Goal: Find specific page/section: Find specific page/section

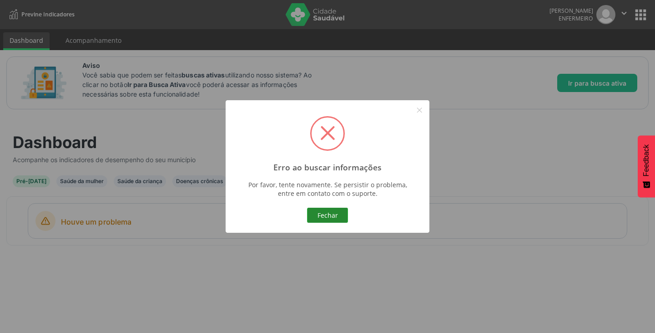
click at [331, 216] on button "Fechar" at bounding box center [327, 214] width 41 height 15
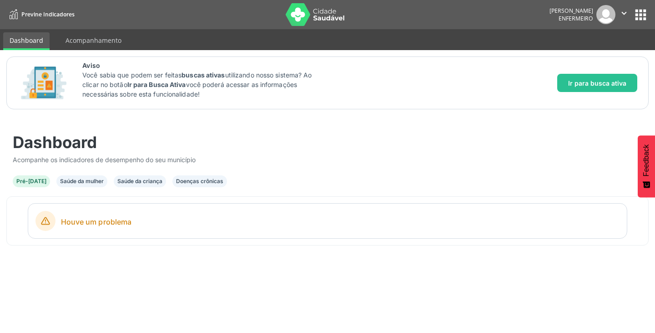
click at [642, 20] on button "apps" at bounding box center [641, 15] width 16 height 16
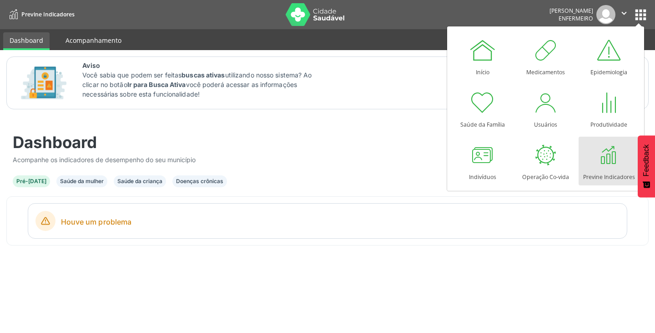
click at [114, 45] on link "Acompanhamento" at bounding box center [93, 40] width 69 height 16
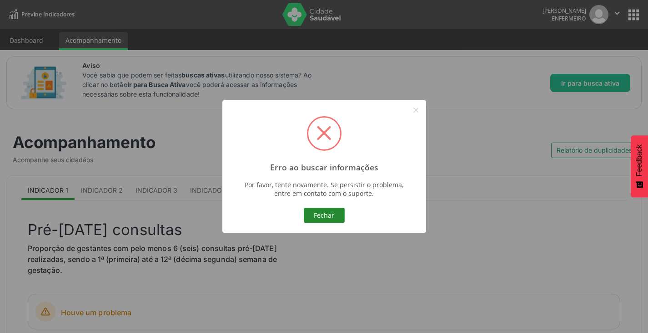
click at [329, 216] on button "Fechar" at bounding box center [324, 214] width 41 height 15
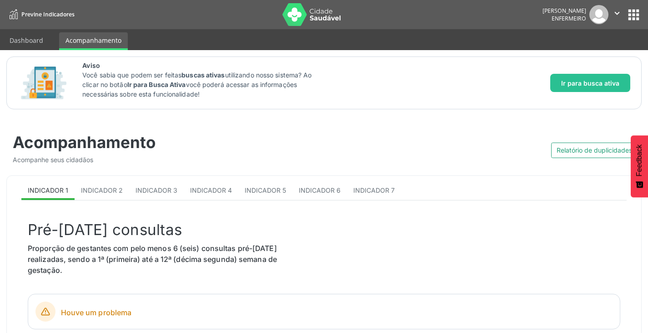
click at [629, 25] on nav "Previne Indicadores [PERSON_NAME] Enfermeiro  Configurações Sair apps" at bounding box center [324, 14] width 648 height 29
click at [635, 16] on button "apps" at bounding box center [634, 15] width 16 height 16
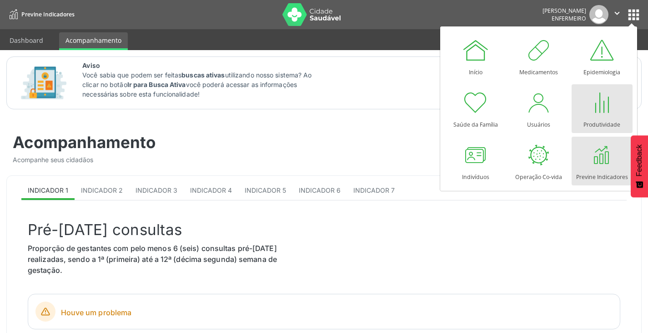
click at [594, 98] on div at bounding box center [602, 102] width 27 height 27
click at [611, 114] on div at bounding box center [602, 102] width 27 height 27
